Goal: Information Seeking & Learning: Learn about a topic

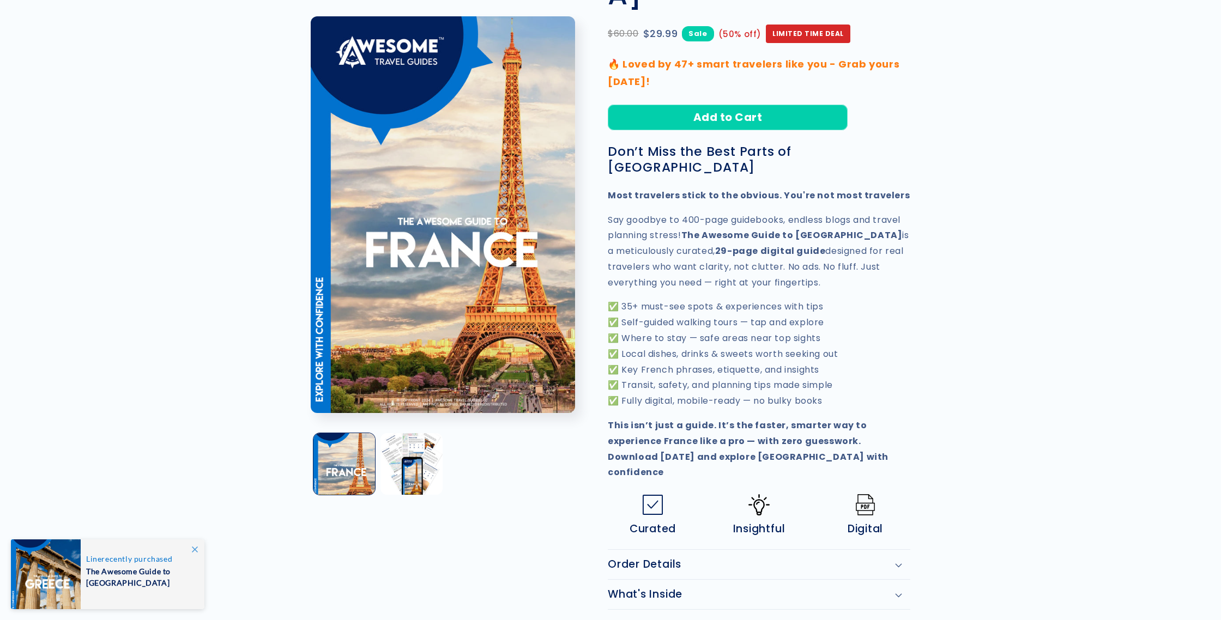
scroll to position [222, 0]
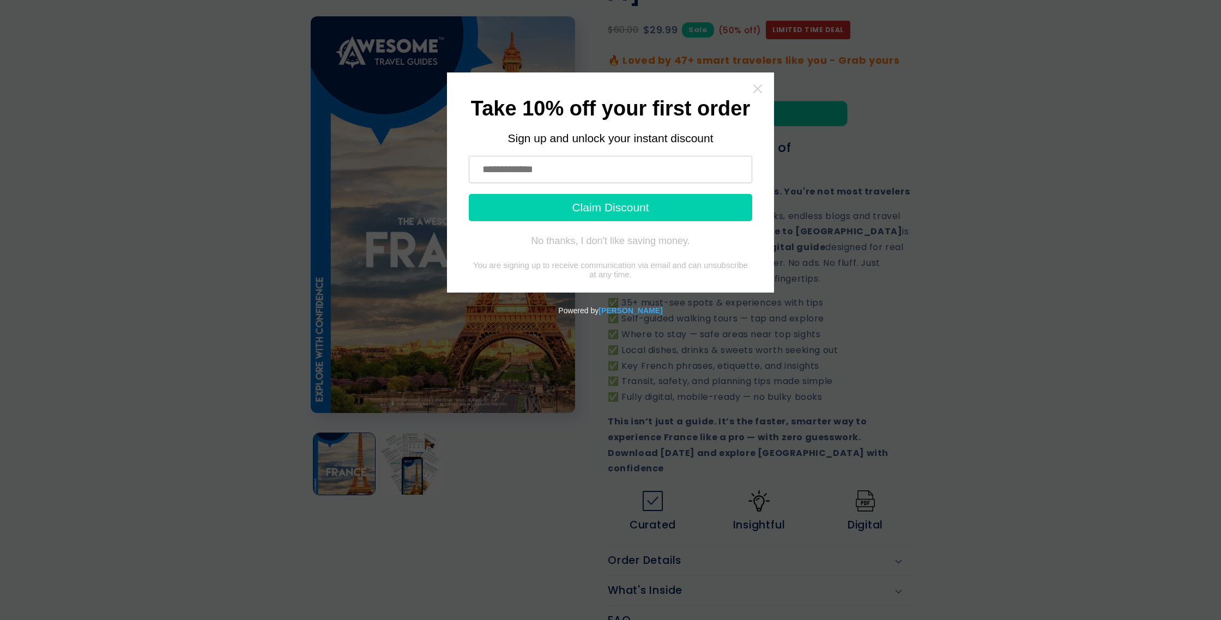
click at [759, 88] on icon "Close widget" at bounding box center [757, 88] width 11 height 11
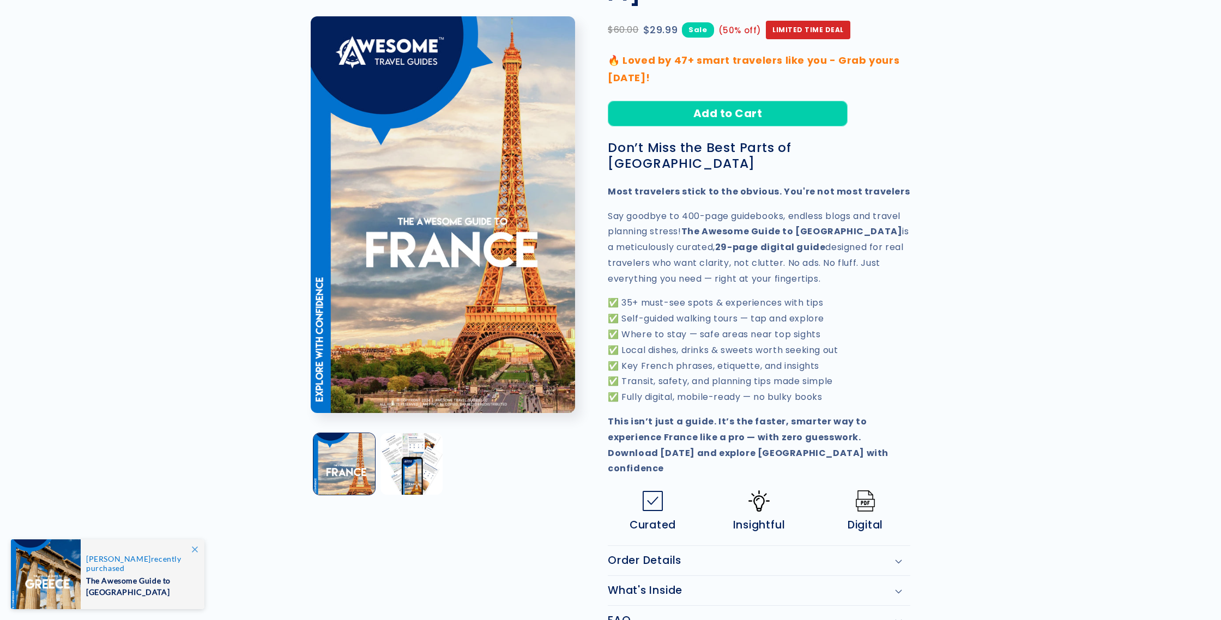
scroll to position [222, 0]
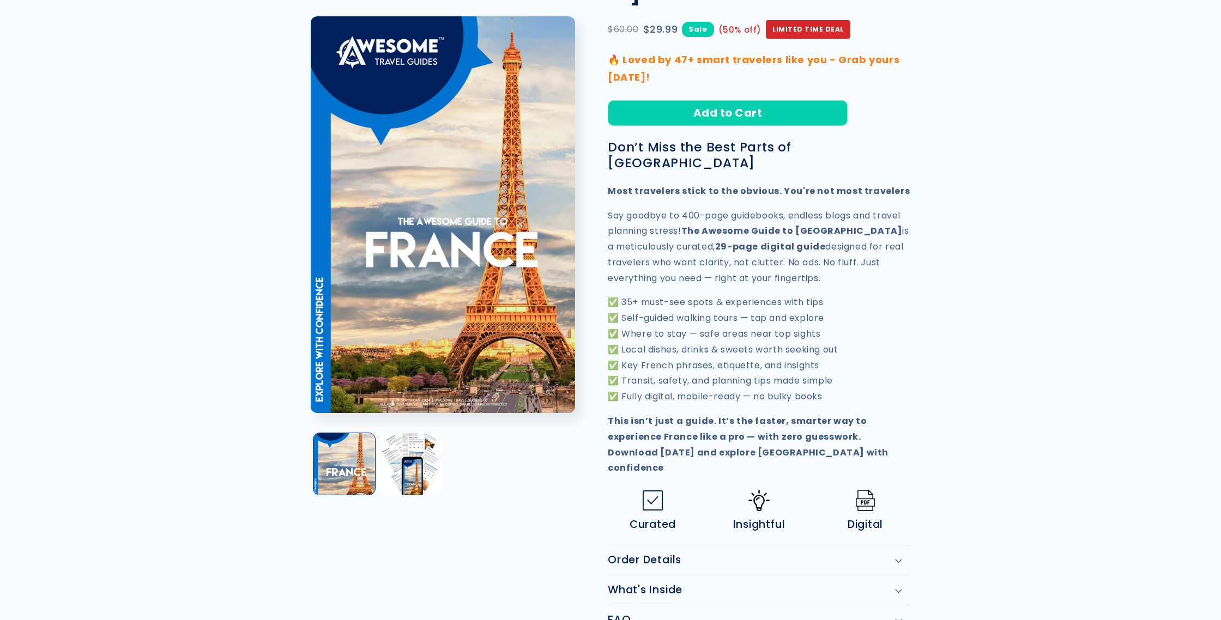
click at [897, 589] on icon at bounding box center [898, 591] width 7 height 4
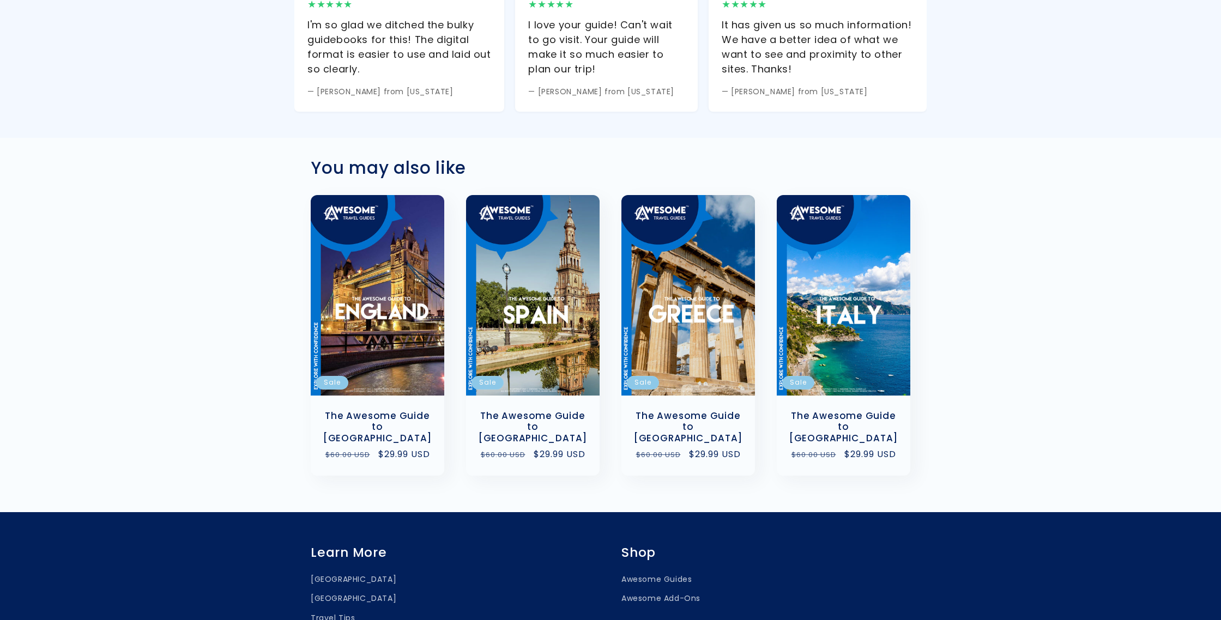
scroll to position [1594, 0]
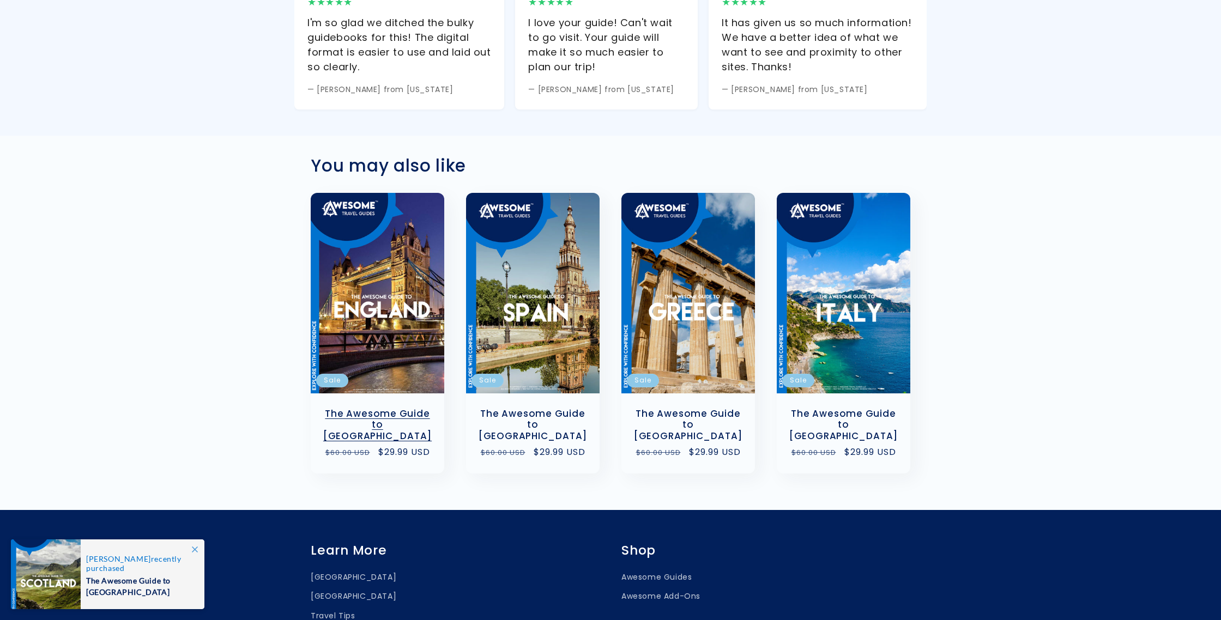
click at [394, 408] on link "The Awesome Guide to [GEOGRAPHIC_DATA]" at bounding box center [378, 425] width 112 height 34
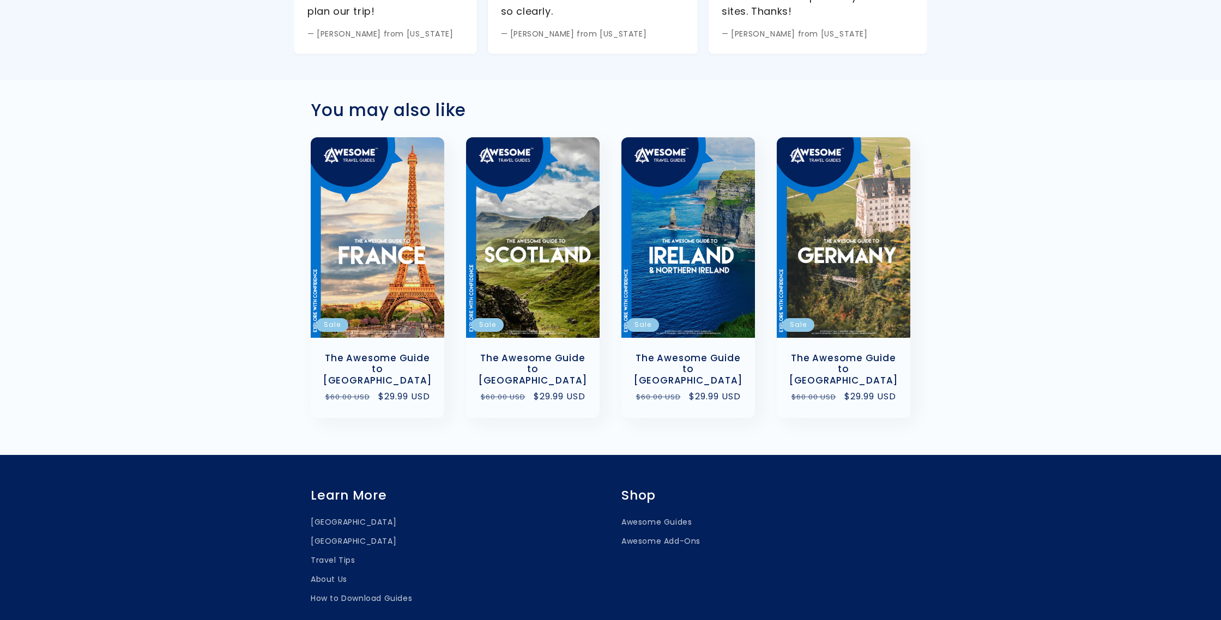
scroll to position [980, 0]
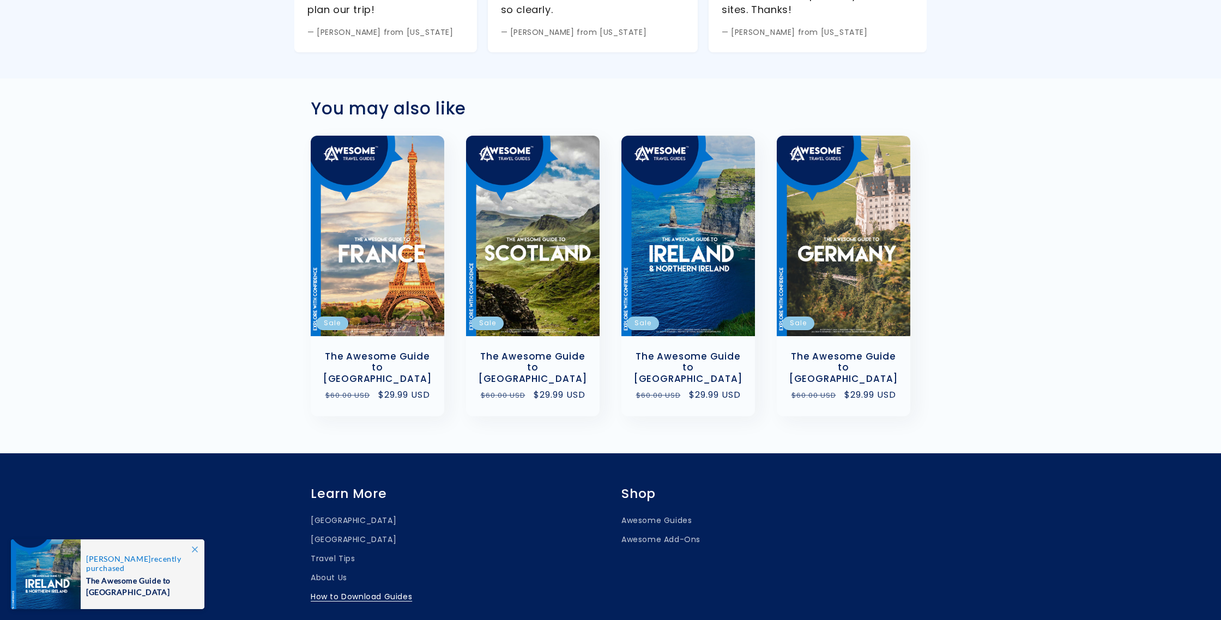
click at [373, 588] on link "How to Download Guides" at bounding box center [361, 597] width 101 height 19
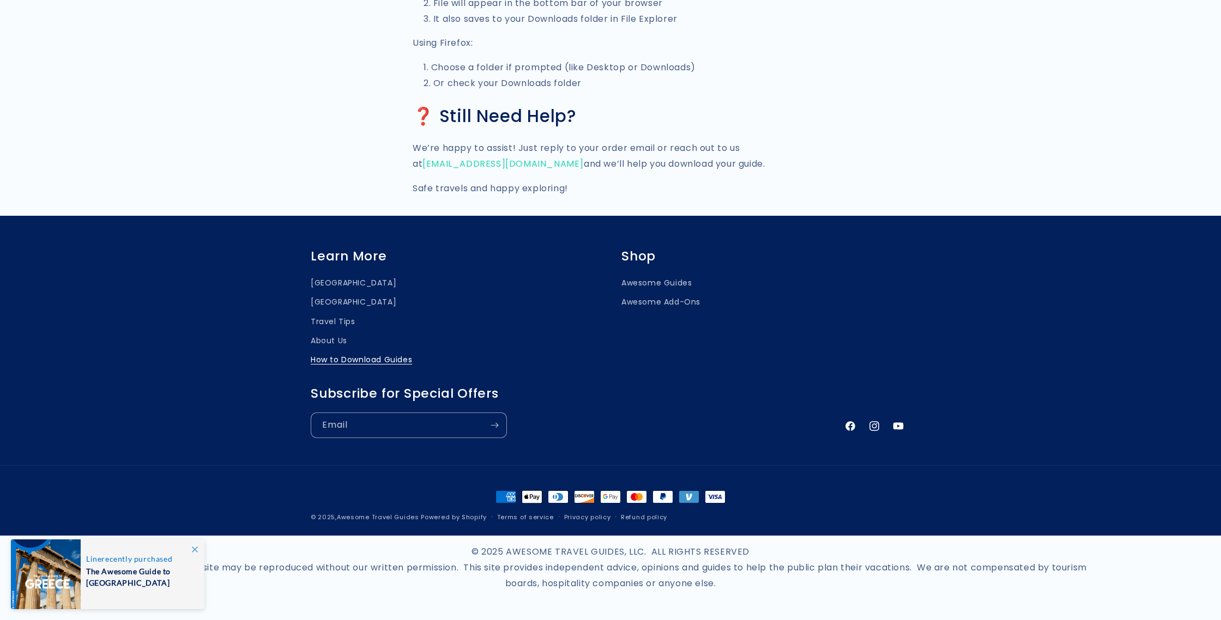
scroll to position [1338, 0]
click at [334, 284] on link "[GEOGRAPHIC_DATA]" at bounding box center [354, 284] width 86 height 16
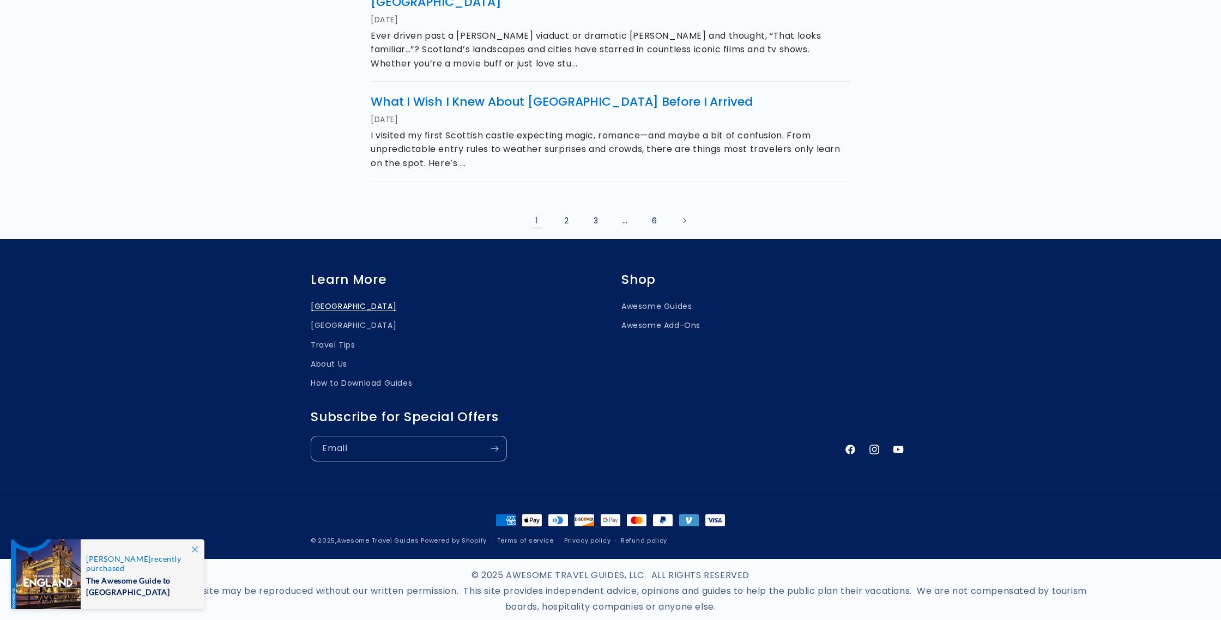
scroll to position [936, 0]
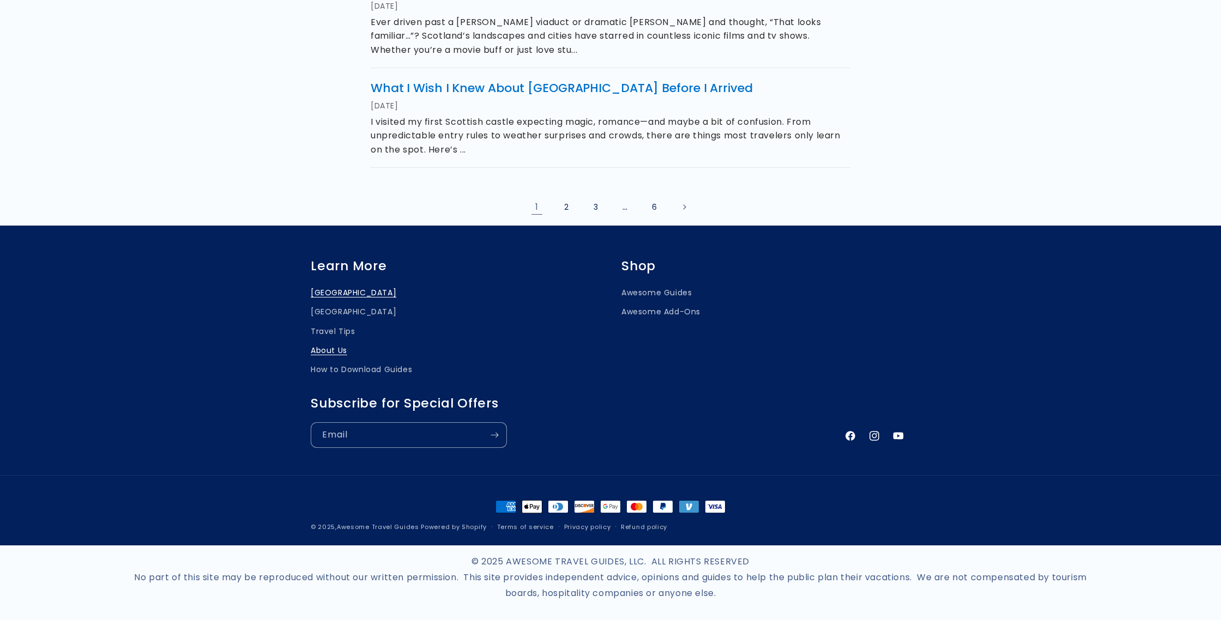
click at [335, 341] on link "About Us" at bounding box center [329, 350] width 37 height 19
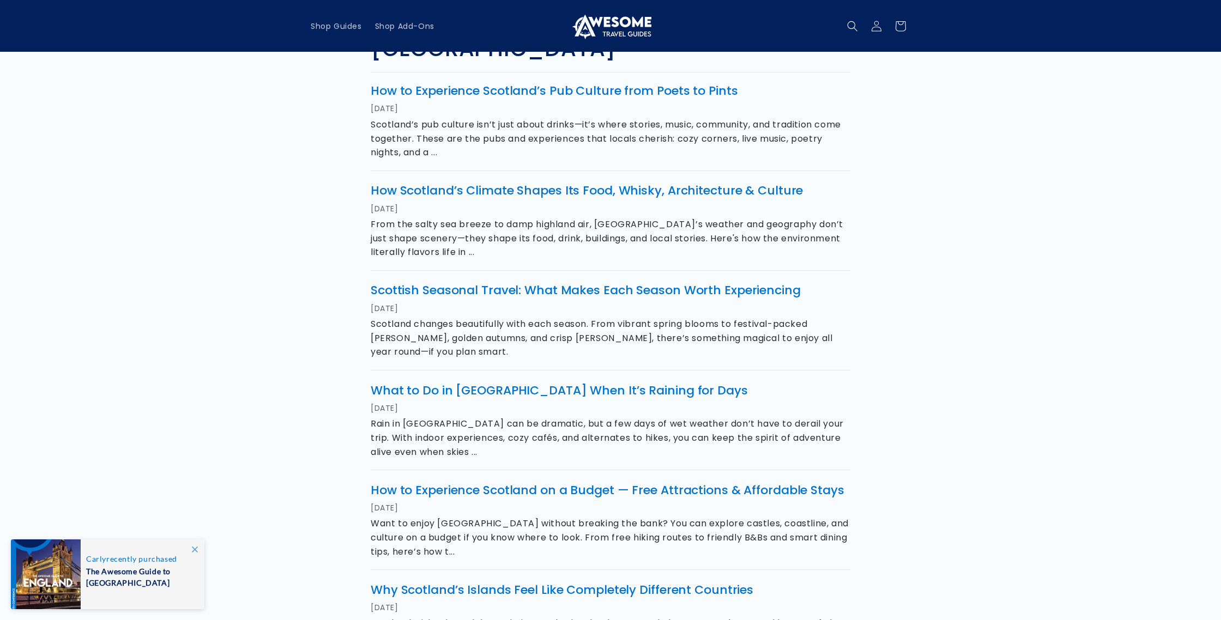
scroll to position [0, 0]
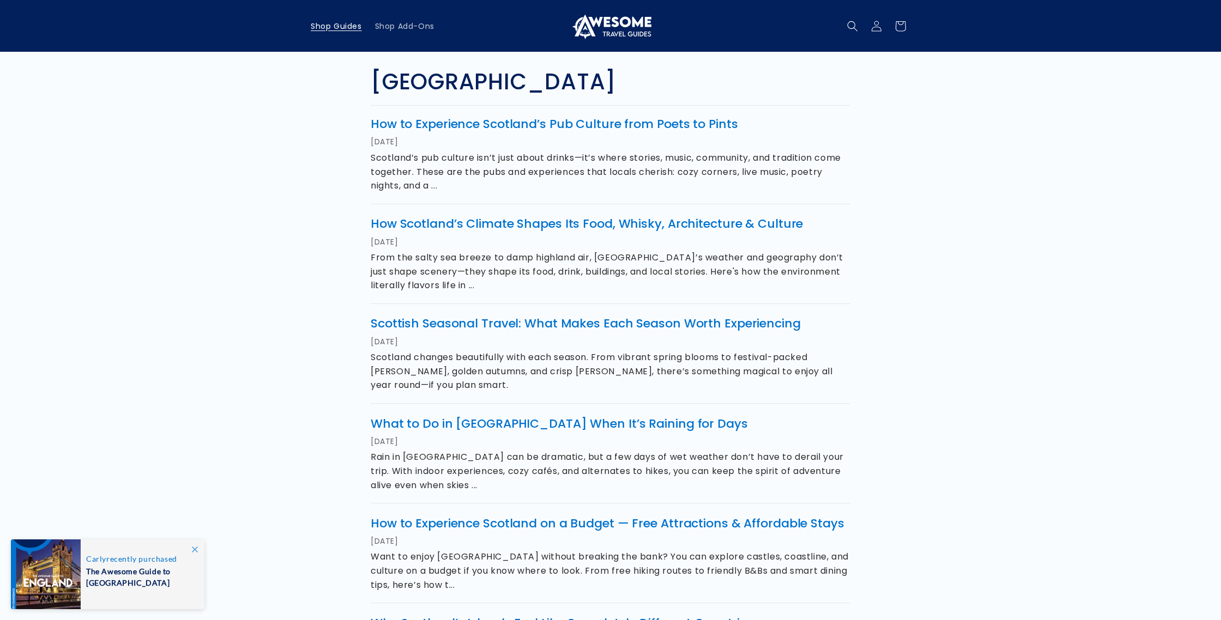
click at [331, 25] on span "Shop Guides" at bounding box center [336, 26] width 51 height 10
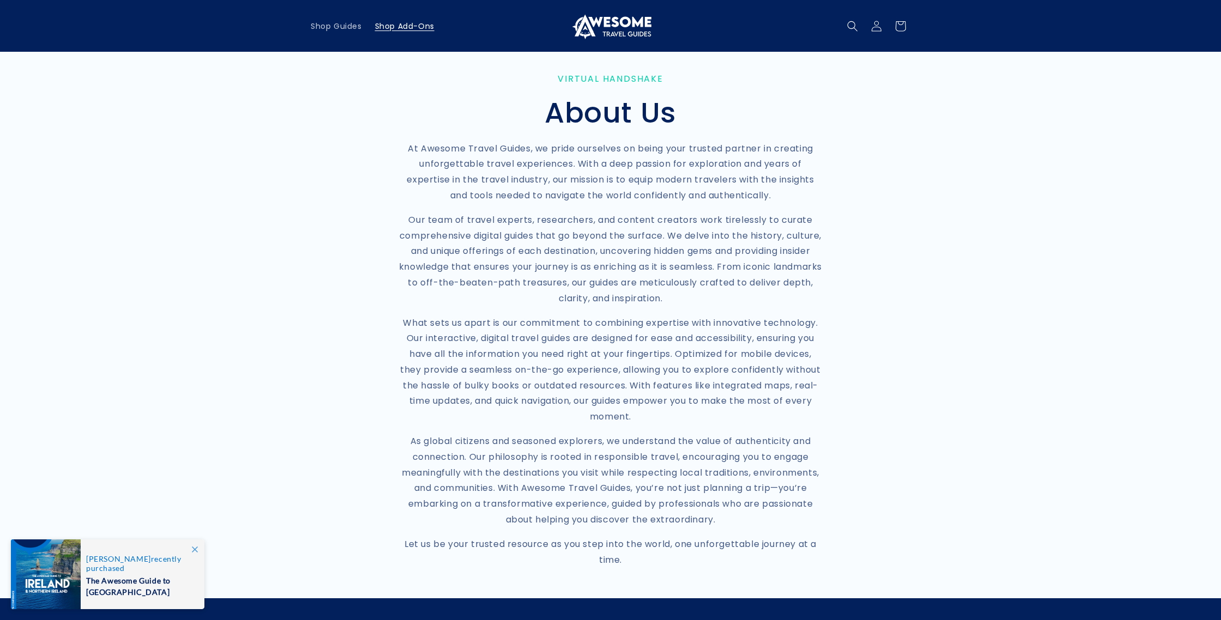
click at [401, 29] on span "Shop Add-Ons" at bounding box center [404, 26] width 59 height 10
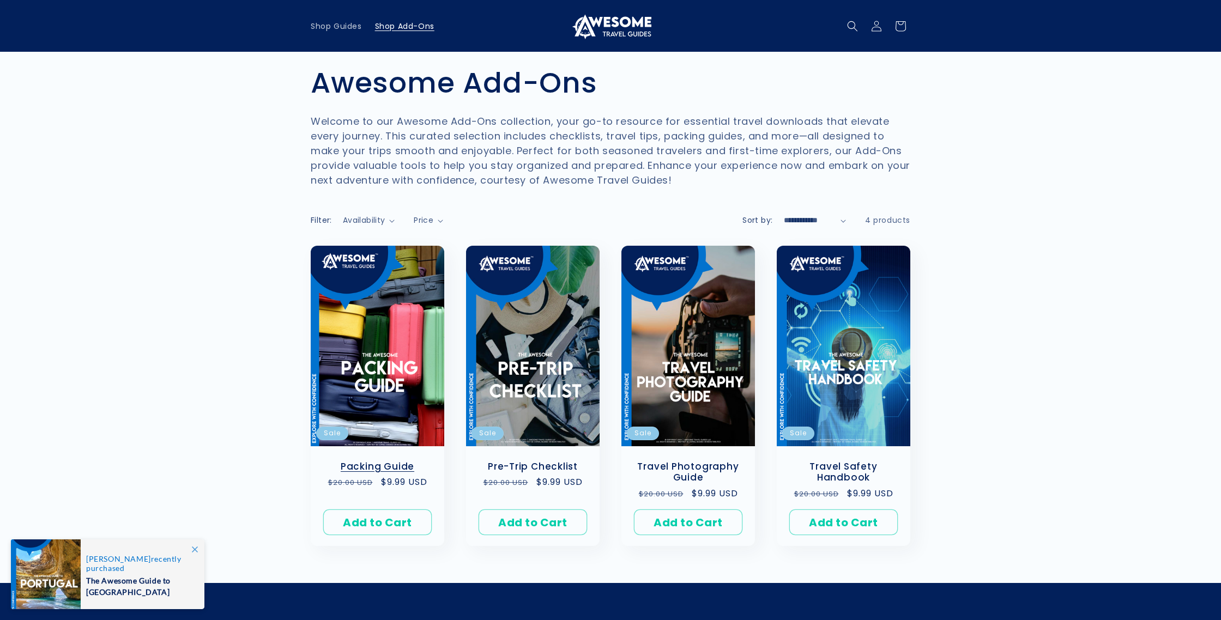
click at [389, 461] on link "Packing Guide" at bounding box center [378, 466] width 112 height 11
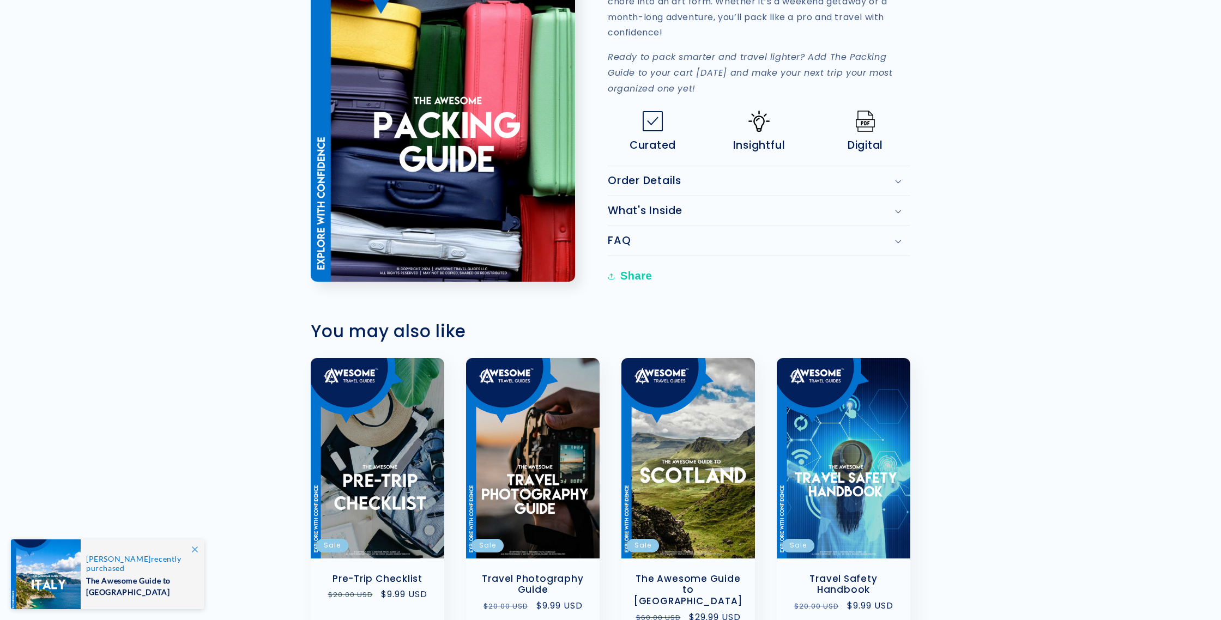
scroll to position [590, 0]
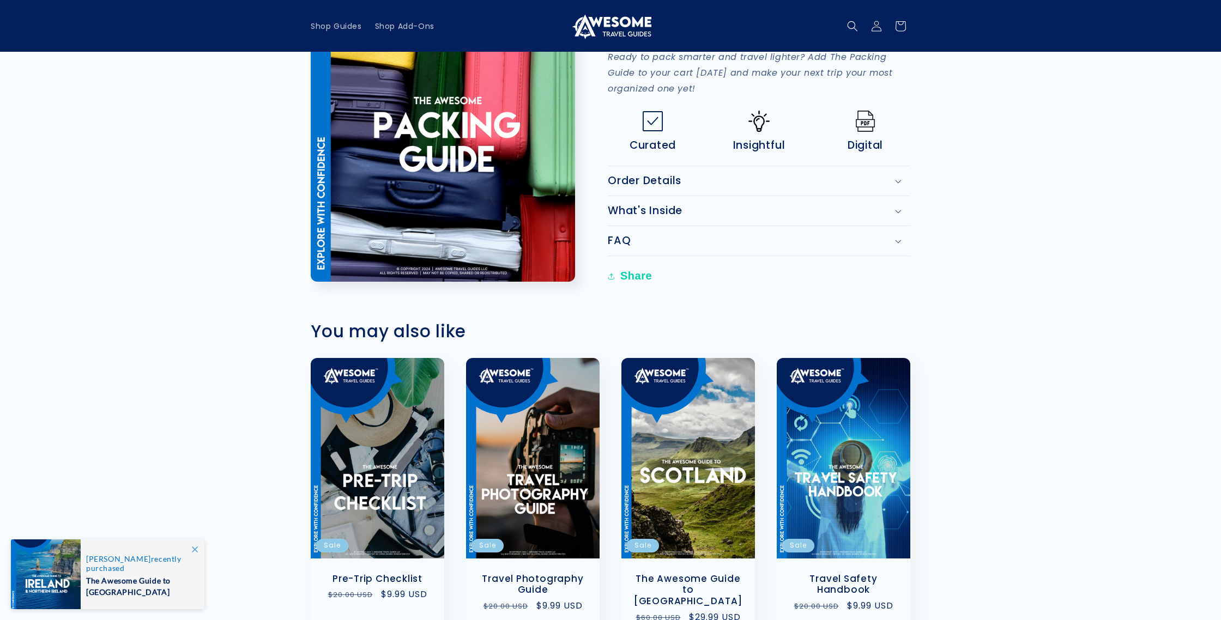
click at [659, 218] on h2 "What's Inside" at bounding box center [645, 210] width 75 height 13
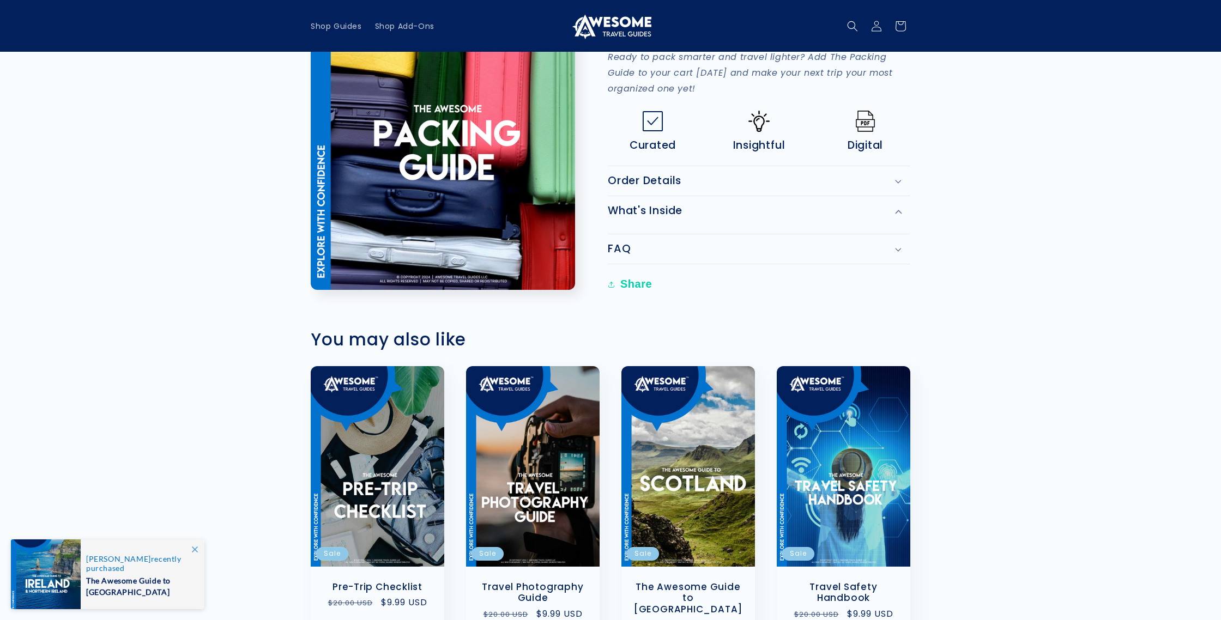
scroll to position [587, 0]
click at [651, 218] on h2 "What's Inside" at bounding box center [645, 211] width 75 height 13
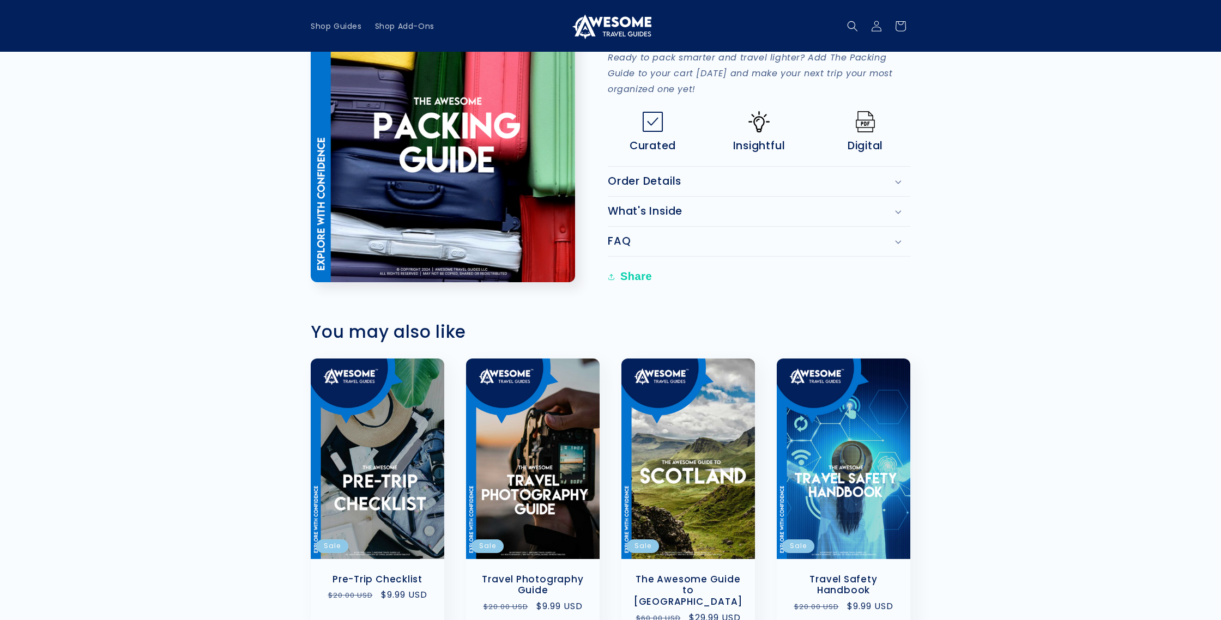
click at [625, 248] on h2 "FAQ" at bounding box center [619, 241] width 23 height 13
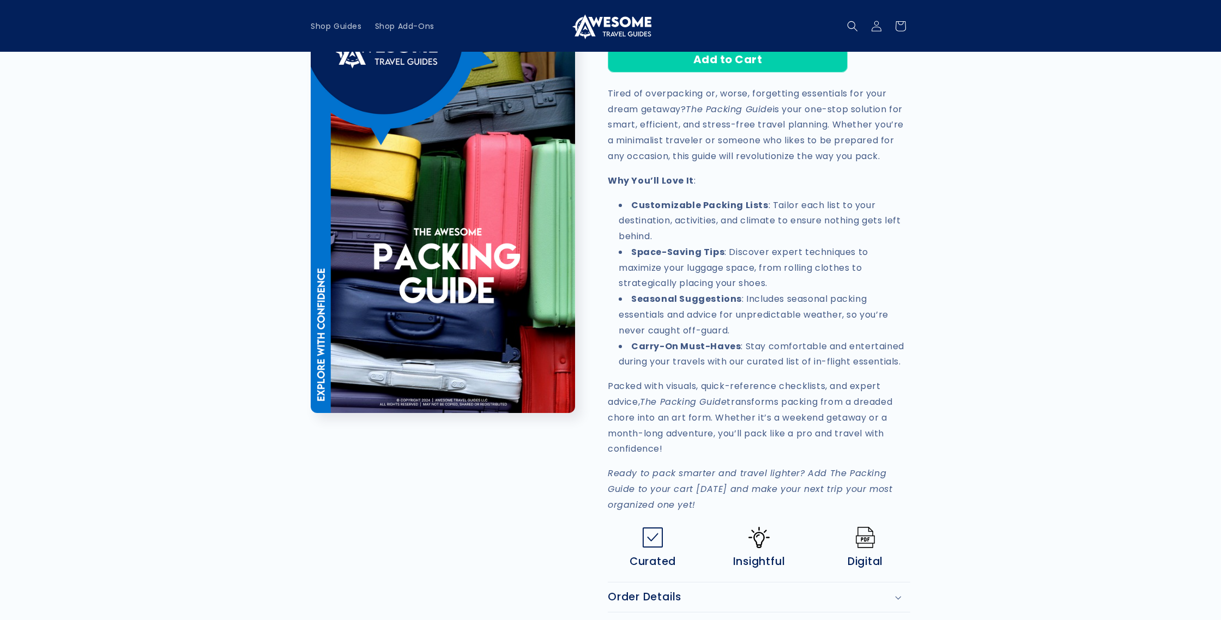
scroll to position [0, 0]
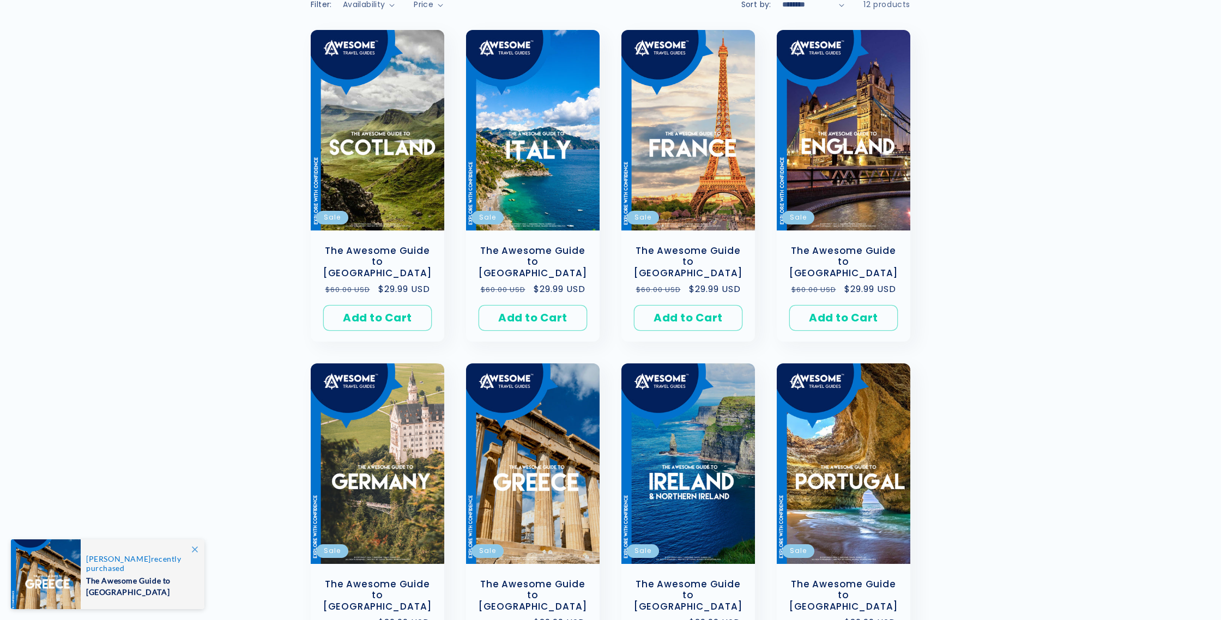
scroll to position [255, 0]
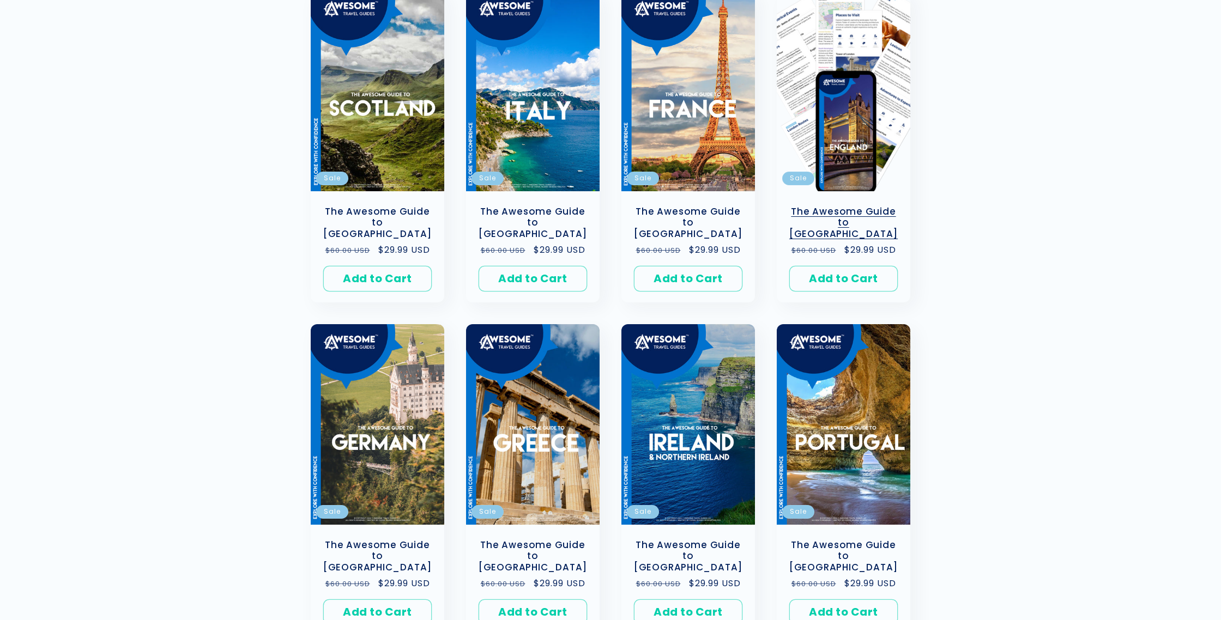
click at [838, 215] on link "The Awesome Guide to [GEOGRAPHIC_DATA]" at bounding box center [844, 223] width 112 height 34
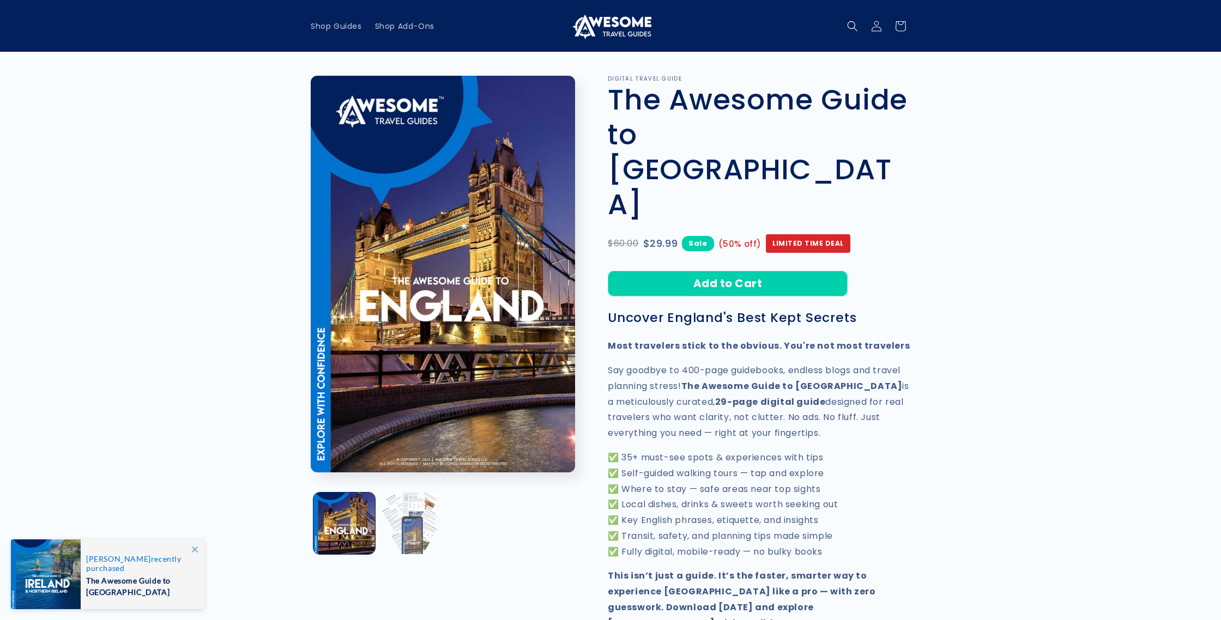
click at [423, 514] on button "Load image 2 in gallery view" at bounding box center [412, 524] width 62 height 62
